Goal: Task Accomplishment & Management: Use online tool/utility

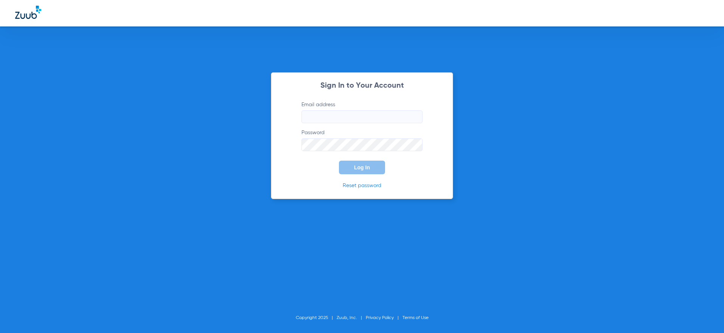
type input "[PERSON_NAME][EMAIL_ADDRESS][PERSON_NAME][DOMAIN_NAME]"
click at [370, 168] on button "Log In" at bounding box center [362, 168] width 46 height 14
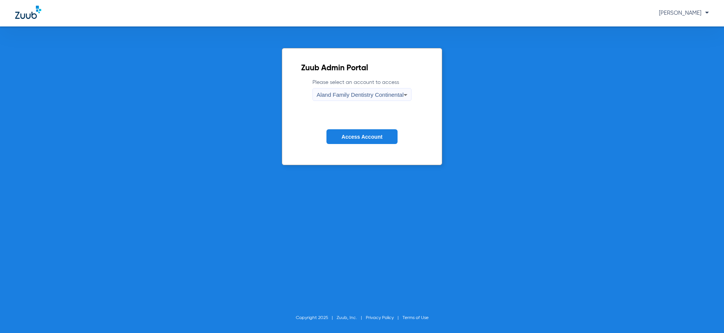
click at [354, 93] on span "Aland Family Dentistry Continental" at bounding box center [360, 95] width 87 height 6
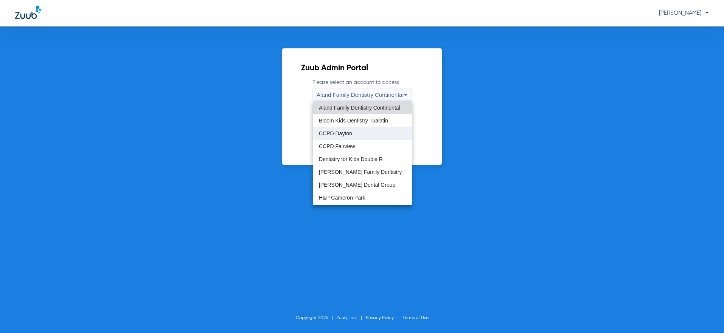
click at [364, 135] on mat-option "CCPD Dayton" at bounding box center [362, 133] width 99 height 13
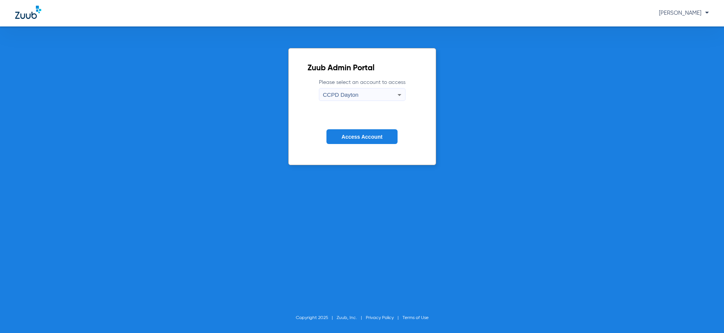
click at [365, 138] on span "Access Account" at bounding box center [362, 137] width 41 height 6
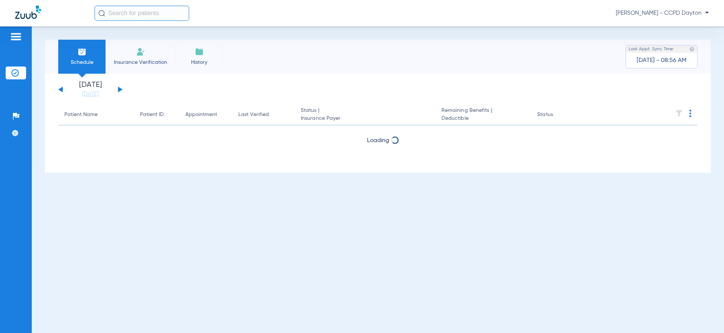
click at [118, 90] on button at bounding box center [120, 90] width 5 height 6
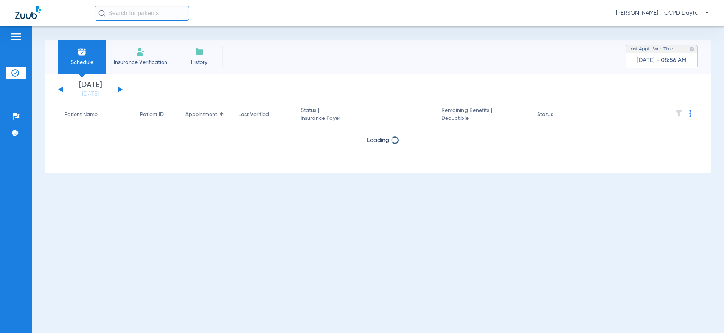
click at [118, 90] on button at bounding box center [120, 90] width 5 height 6
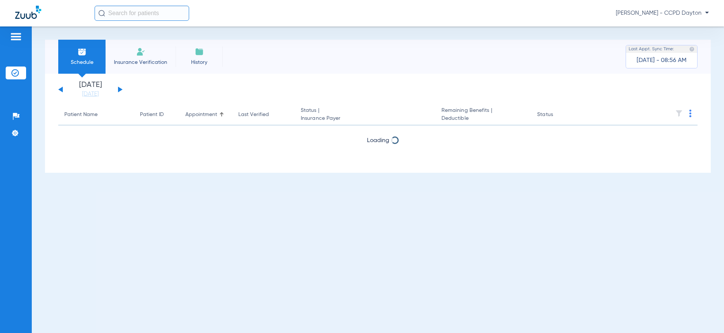
click at [118, 90] on button at bounding box center [120, 90] width 5 height 6
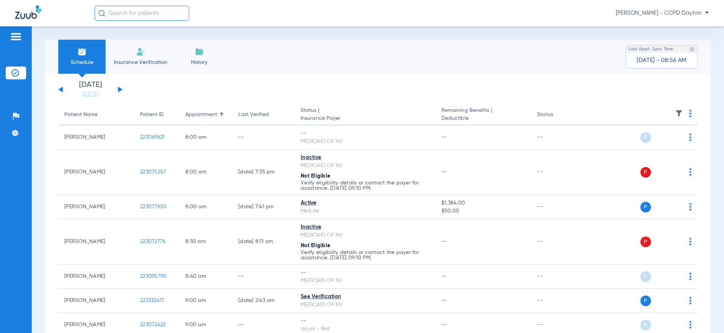
click at [689, 113] on img at bounding box center [690, 114] width 2 height 8
click at [665, 146] on button "Verify All" at bounding box center [655, 143] width 59 height 15
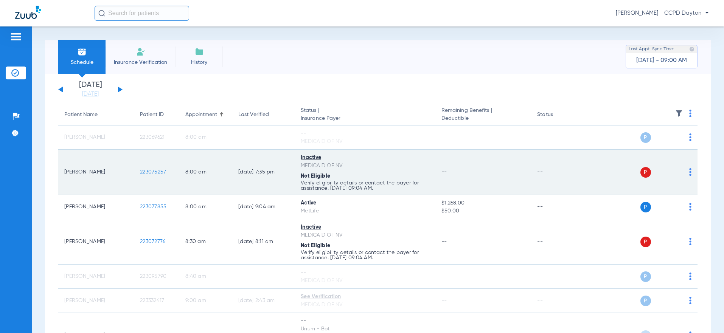
drag, startPoint x: 168, startPoint y: 171, endPoint x: 141, endPoint y: 173, distance: 26.5
click at [141, 173] on td "223075257" at bounding box center [156, 172] width 45 height 45
copy span "223075257"
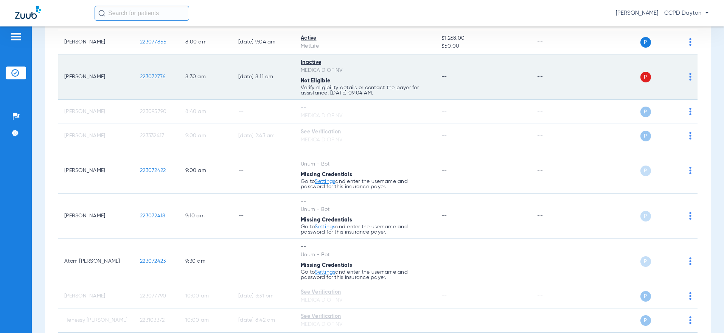
scroll to position [151, 0]
